Goal: Task Accomplishment & Management: Manage account settings

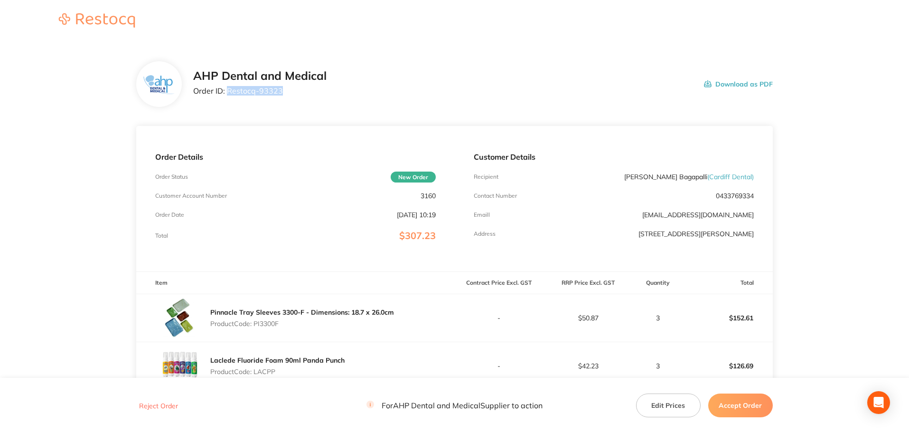
drag, startPoint x: 284, startPoint y: 95, endPoint x: 229, endPoint y: 93, distance: 55.1
click at [229, 93] on div "AHP Dental and Medical Order ID: Restocq- 93323" at bounding box center [259, 83] width 133 height 29
copy p "Restocq- 93323"
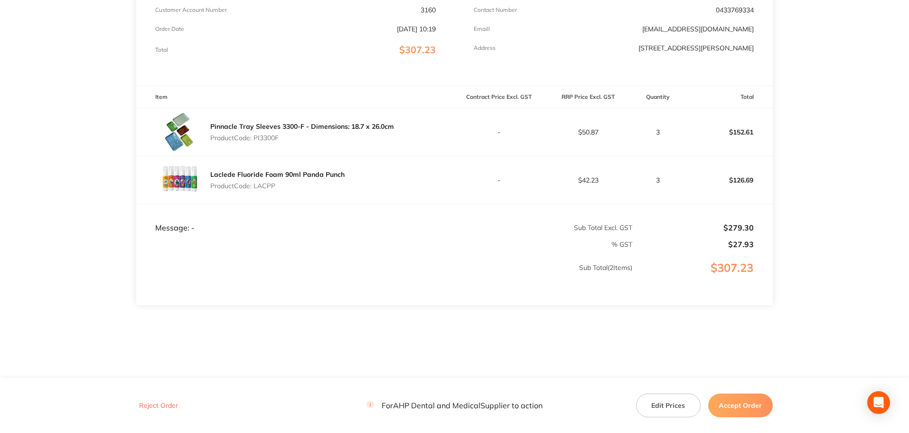
scroll to position [189, 0]
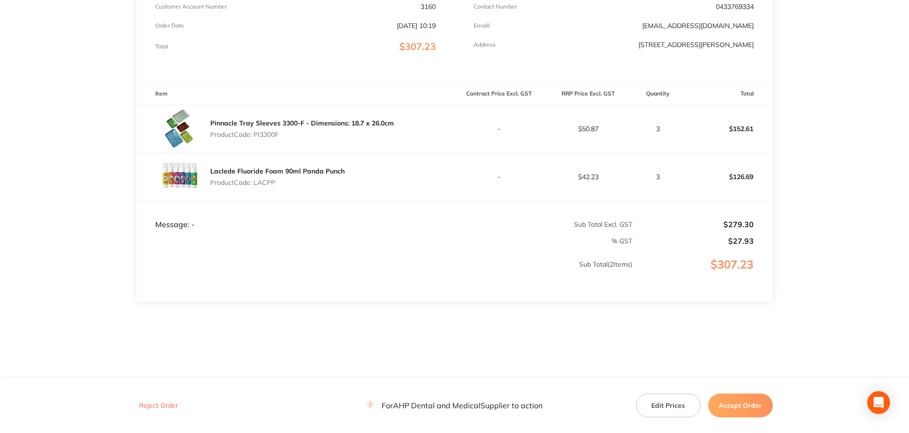
click at [740, 402] on button "Accept Order" at bounding box center [740, 405] width 65 height 24
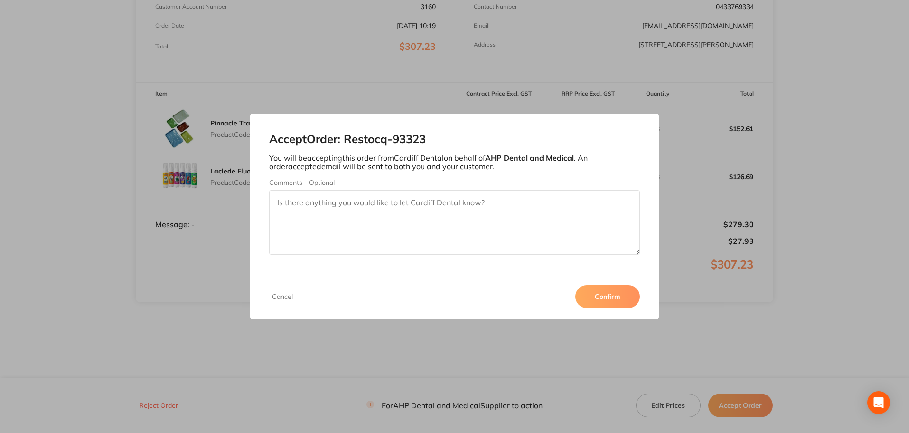
click at [613, 298] on button "Confirm" at bounding box center [608, 296] width 65 height 23
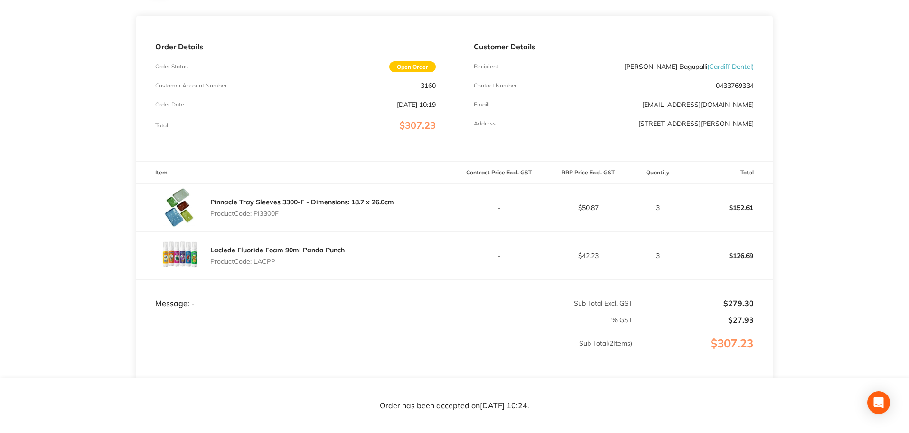
scroll to position [94, 0]
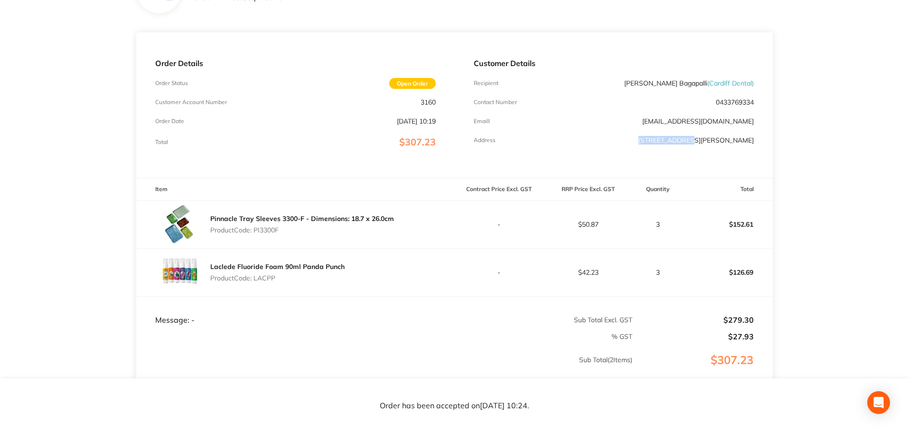
drag, startPoint x: 632, startPoint y: 140, endPoint x: 685, endPoint y: 140, distance: 53.2
click at [685, 140] on div "Address [STREET_ADDRESS][PERSON_NAME]" at bounding box center [614, 140] width 280 height 8
copy p "30 [PERSON_NAME] ST"
drag, startPoint x: 755, startPoint y: 122, endPoint x: 685, endPoint y: 124, distance: 70.8
click at [685, 124] on div "Customer Details Recipient [PERSON_NAME] Bagapalli ( [GEOGRAPHIC_DATA] Dental )…" at bounding box center [614, 104] width 318 height 145
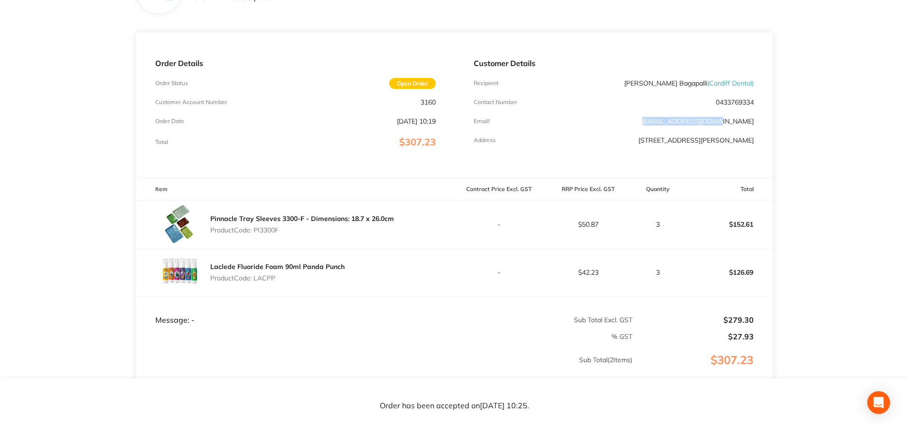
copy link "[EMAIL_ADDRESS][DOMAIN_NAME]"
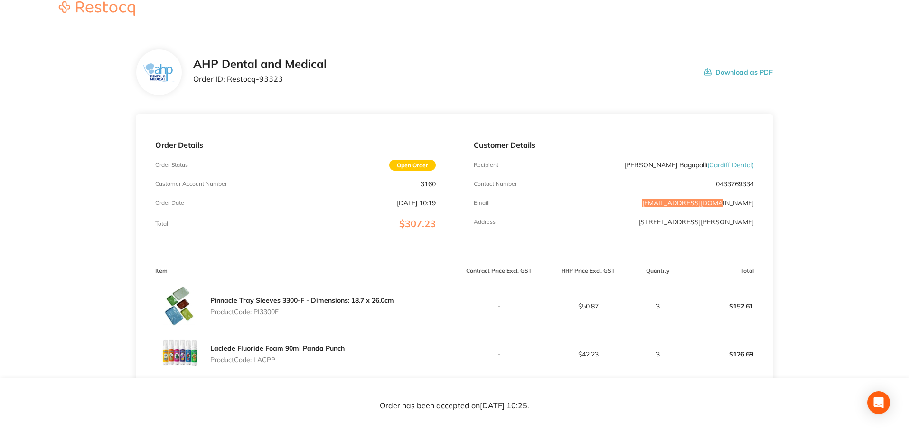
scroll to position [0, 0]
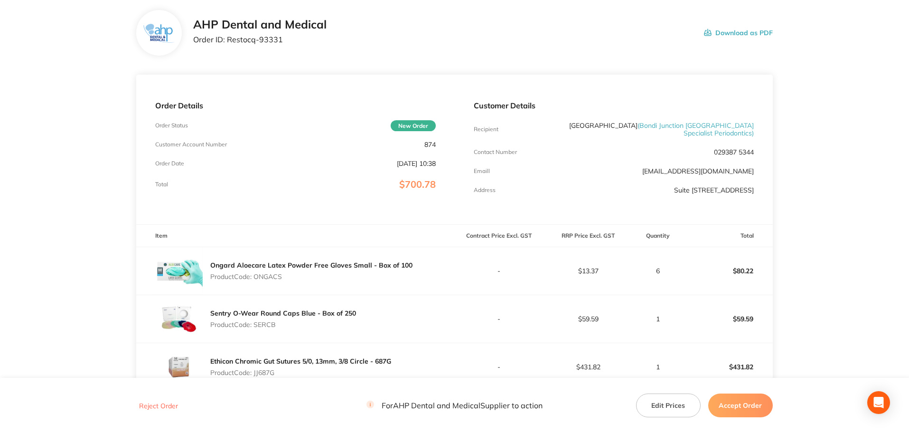
scroll to position [12, 0]
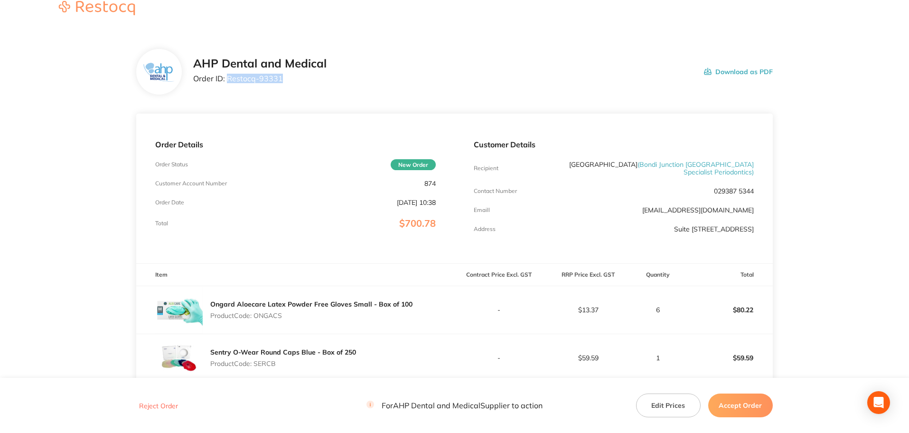
drag, startPoint x: 286, startPoint y: 81, endPoint x: 227, endPoint y: 79, distance: 58.9
click at [227, 79] on p "Order ID: Restocq- 93331" at bounding box center [259, 78] width 133 height 9
copy p "Restocq- 93331"
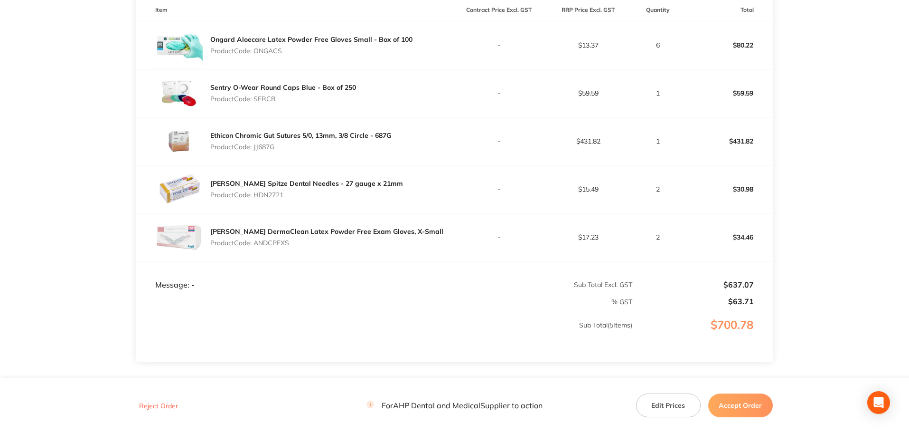
scroll to position [345, 0]
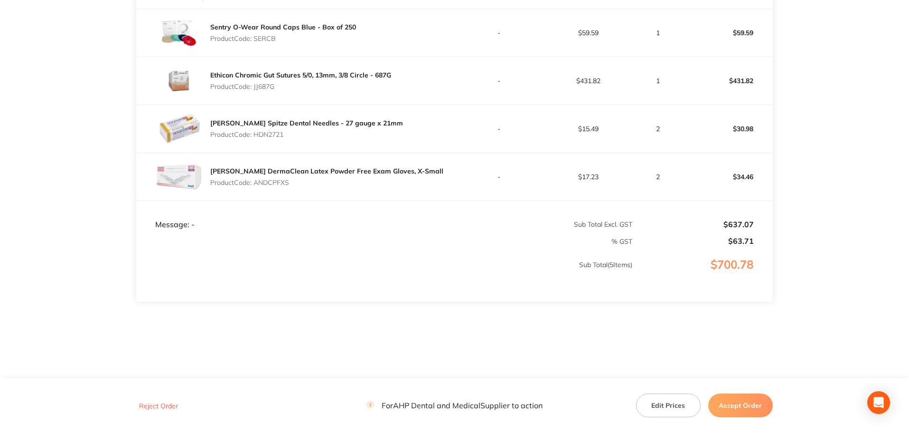
click at [742, 406] on button "Accept Order" at bounding box center [740, 405] width 65 height 24
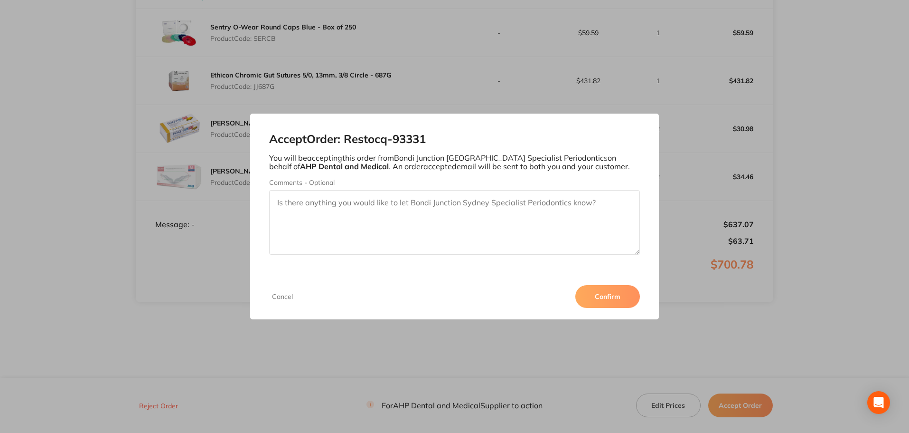
click at [486, 222] on textarea "Comments - Optional" at bounding box center [454, 222] width 371 height 65
paste textarea "Thank you for your order. Please note that we not longer sell the Ongard gloves…"
click at [363, 231] on textarea "Thank you for your order. Please note that we not longer sell the Ongard gloves…" at bounding box center [454, 222] width 371 height 65
click at [364, 214] on textarea "Thank you for your order. Please note that we not longer sell the Ongard gloves…" at bounding box center [454, 222] width 371 height 65
click at [277, 229] on textarea "Thank you for your order. Please note that we not longer sell the Ongard gloves…" at bounding box center [454, 222] width 371 height 65
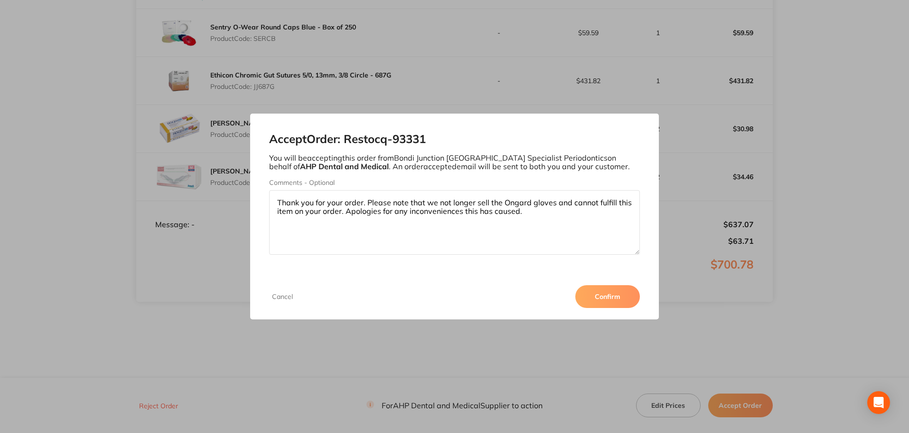
drag, startPoint x: 598, startPoint y: 202, endPoint x: 575, endPoint y: 200, distance: 23.3
click at [575, 200] on textarea "Thank you for your order. Please note that we not longer sell the Ongard gloves…" at bounding box center [454, 222] width 371 height 65
type textarea "Thank you for your order. Please note that we not longer sell the Ongard gloves…"
click at [614, 297] on button "Confirm" at bounding box center [608, 296] width 65 height 23
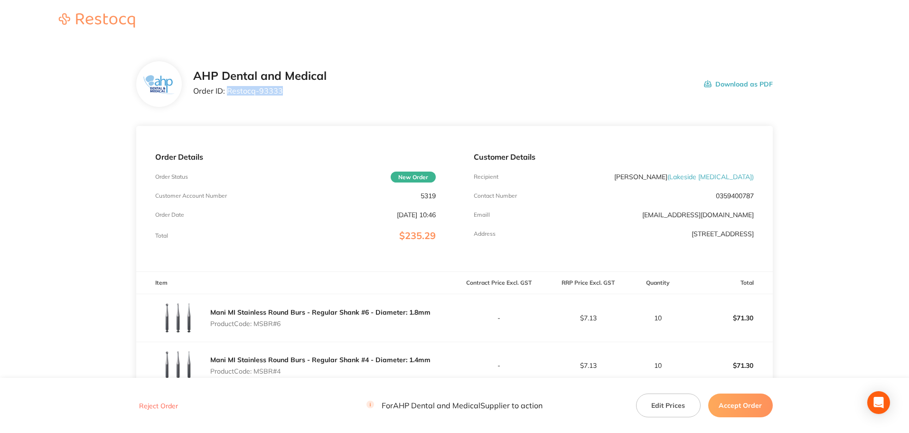
drag, startPoint x: 285, startPoint y: 96, endPoint x: 226, endPoint y: 91, distance: 59.1
click at [226, 91] on div "AHP Dental and Medical Order ID: Restocq- 93333 Download as PDF" at bounding box center [454, 84] width 637 height 46
copy p "Restocq- 93333"
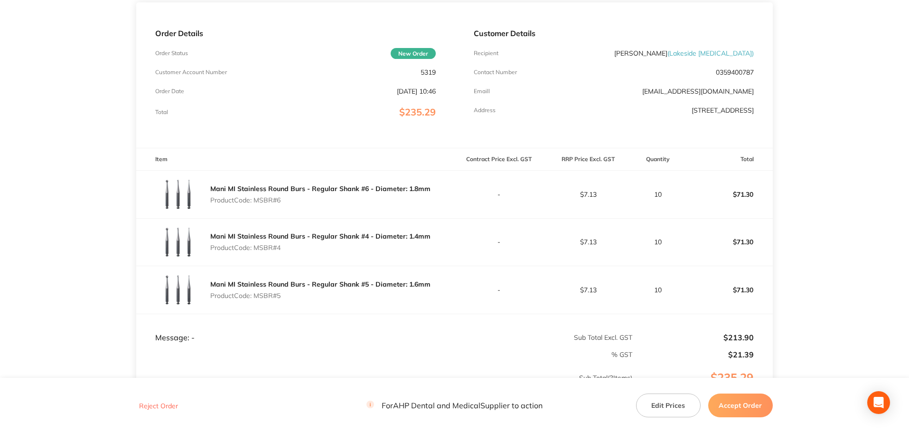
scroll to position [236, 0]
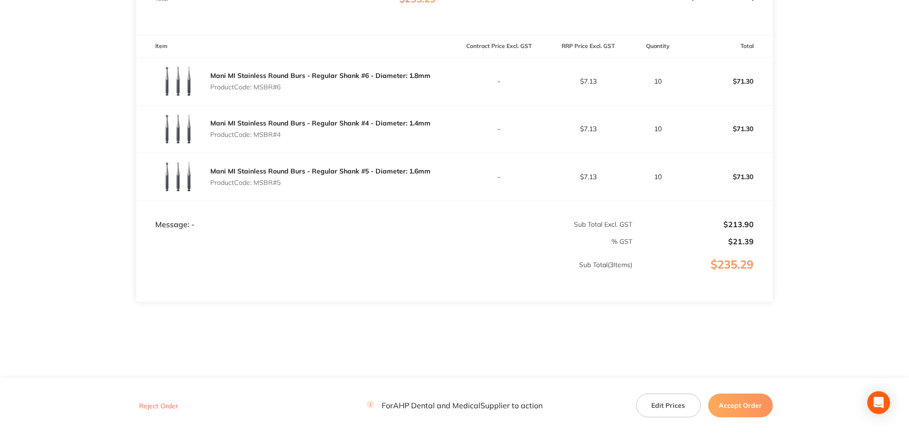
click at [738, 409] on button "Accept Order" at bounding box center [740, 405] width 65 height 24
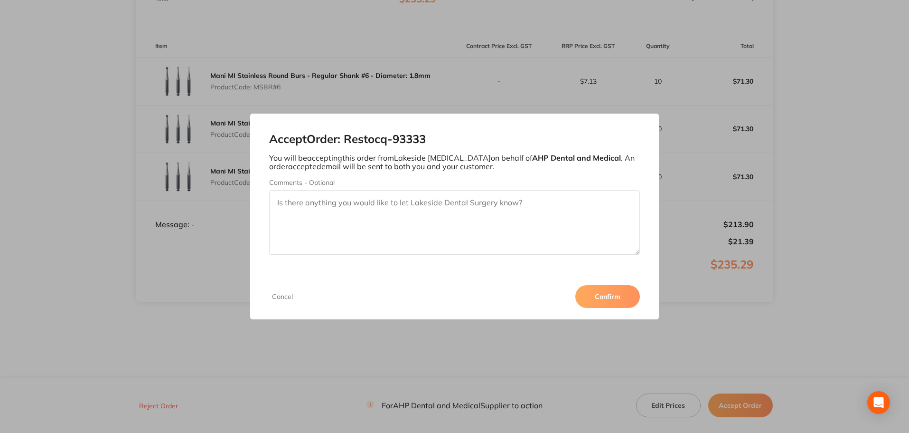
click at [623, 293] on button "Confirm" at bounding box center [608, 296] width 65 height 23
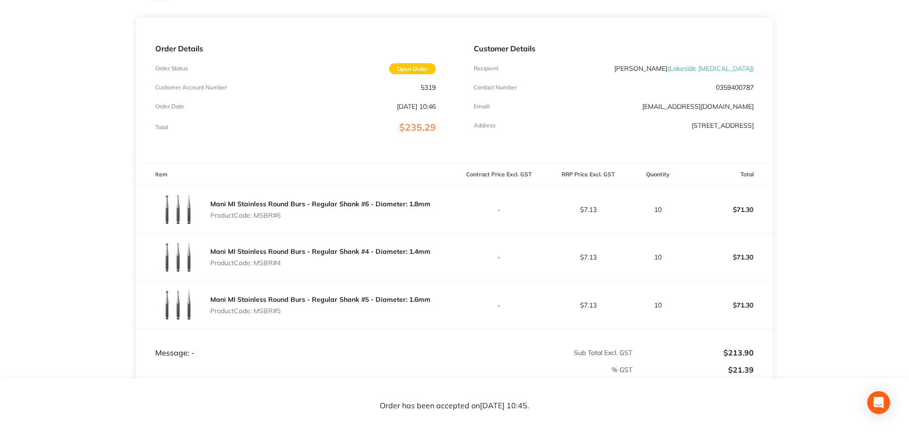
scroll to position [0, 0]
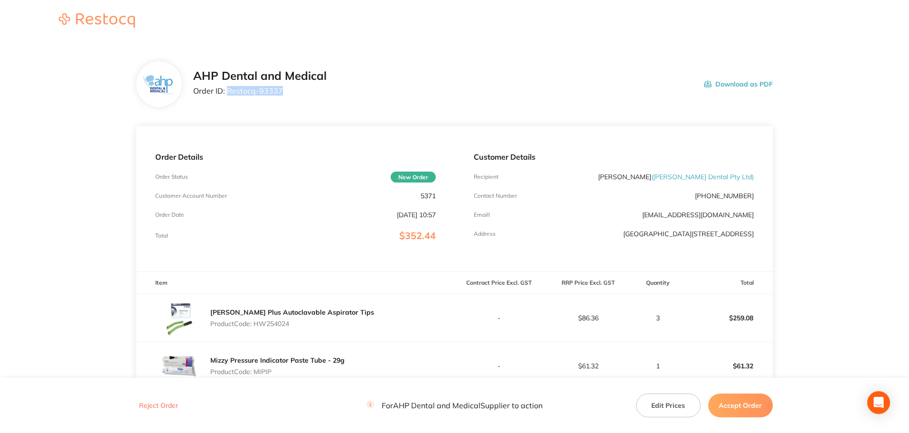
drag, startPoint x: 275, startPoint y: 92, endPoint x: 228, endPoint y: 90, distance: 47.5
click at [228, 90] on p "Order ID: Restocq- 93337" at bounding box center [259, 90] width 133 height 9
copy p "Restocq- 93337"
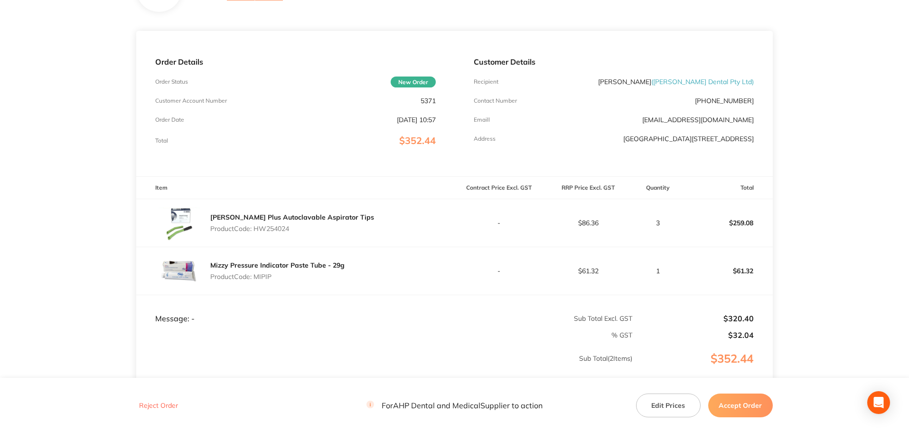
scroll to position [142, 0]
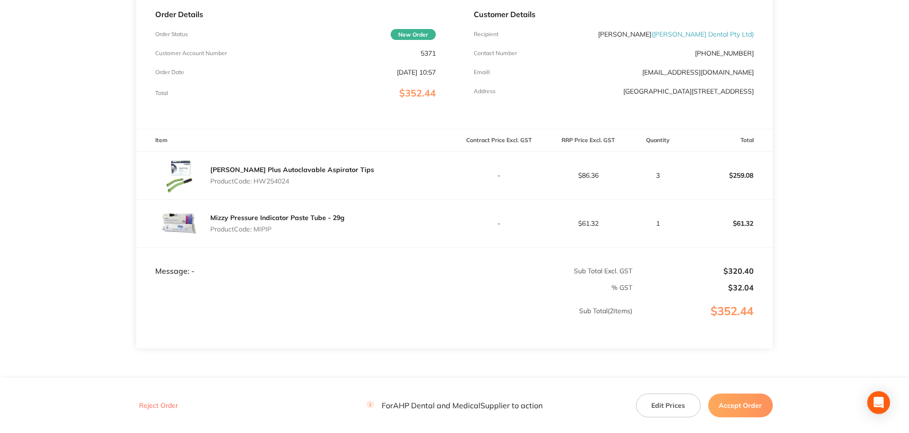
drag, startPoint x: 291, startPoint y: 186, endPoint x: 255, endPoint y: 182, distance: 36.2
click at [255, 182] on p "Product Code: HW254024" at bounding box center [292, 181] width 164 height 8
copy p "HW254024"
drag, startPoint x: 276, startPoint y: 231, endPoint x: 255, endPoint y: 230, distance: 20.9
click at [255, 230] on p "Product Code: MIPIP" at bounding box center [277, 229] width 134 height 8
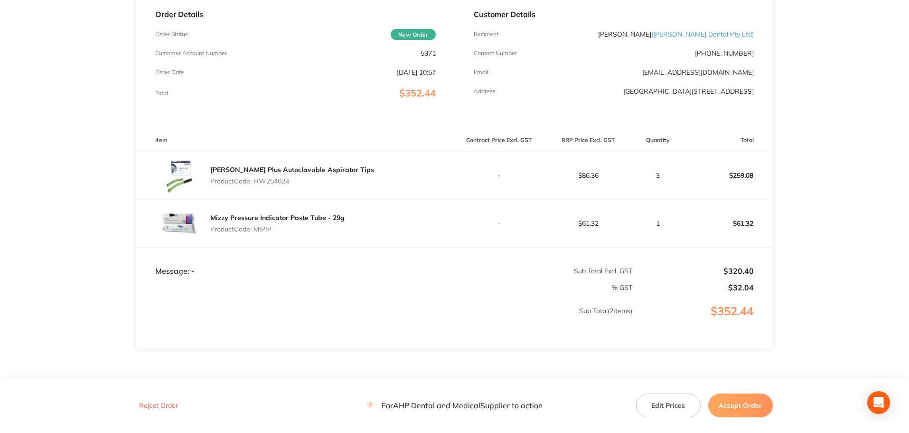
copy p "MIPIP"
drag, startPoint x: 757, startPoint y: 403, endPoint x: 753, endPoint y: 399, distance: 6.1
click at [757, 403] on button "Accept Order" at bounding box center [740, 405] width 65 height 24
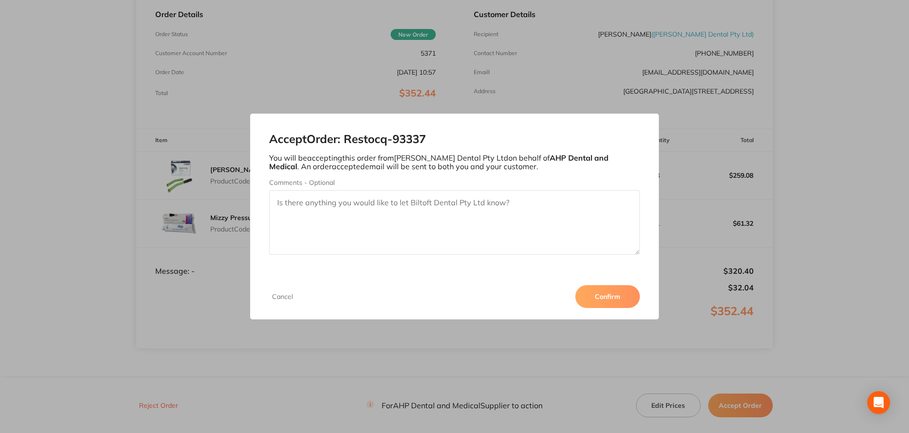
click at [624, 296] on button "Confirm" at bounding box center [608, 296] width 65 height 23
